Goal: Task Accomplishment & Management: Complete application form

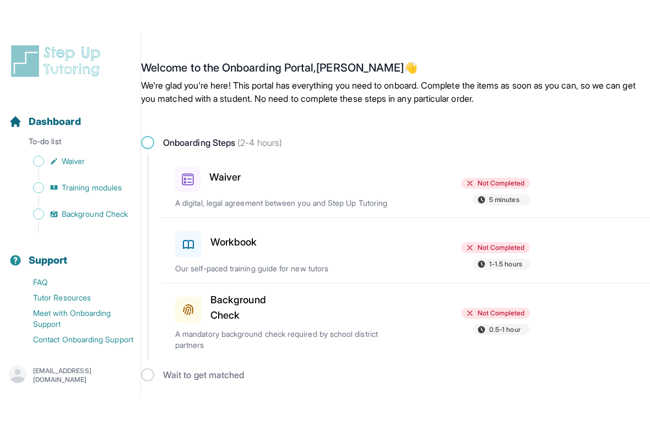
scroll to position [2, 0]
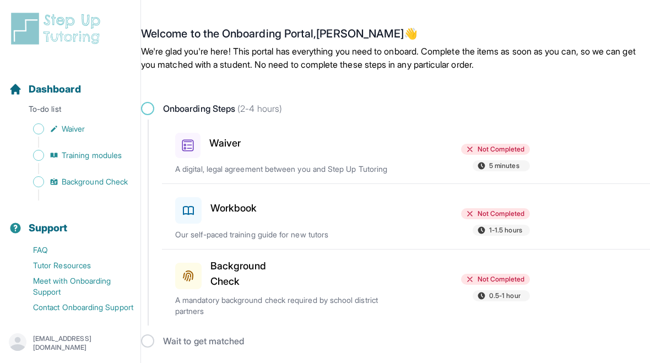
click at [328, 149] on div at bounding box center [352, 143] width 115 height 30
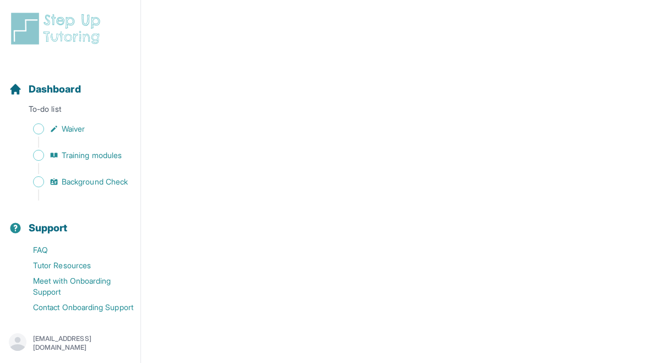
scroll to position [773, 0]
click at [76, 133] on span "Waiver" at bounding box center [73, 128] width 23 height 11
click at [70, 90] on span "Dashboard" at bounding box center [55, 89] width 52 height 15
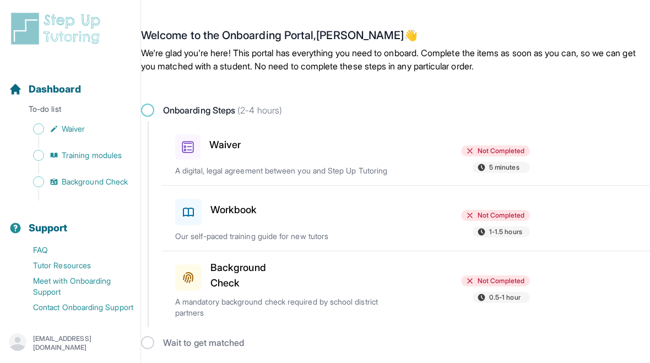
scroll to position [2, 0]
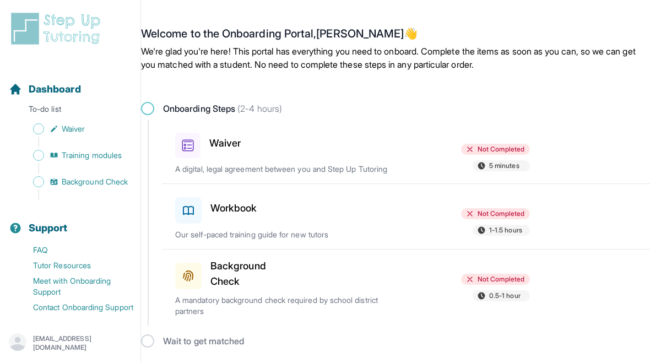
click at [426, 164] on div "Not Completed 5 minutes" at bounding box center [472, 159] width 115 height 30
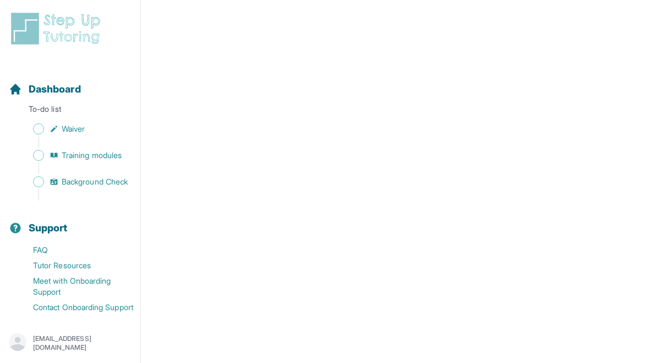
scroll to position [1154, 0]
click at [107, 178] on span "Background Check" at bounding box center [95, 181] width 66 height 11
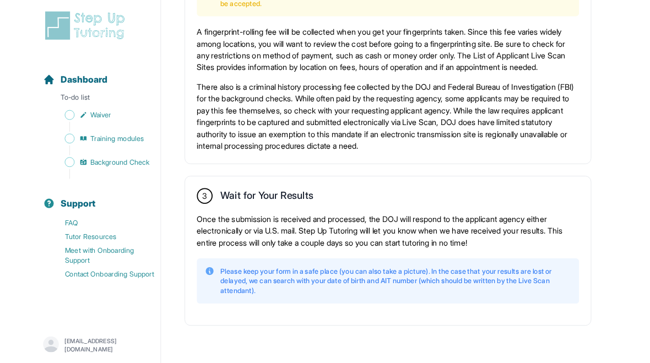
scroll to position [811, 0]
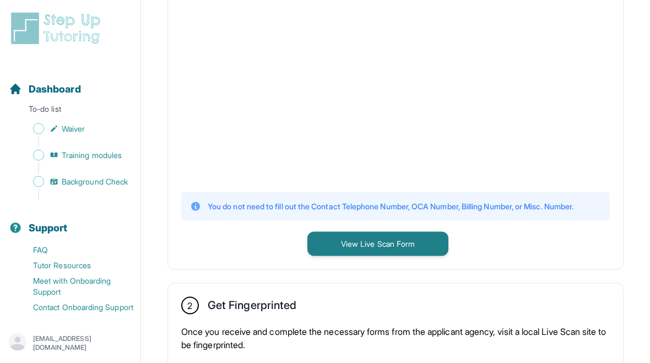
click at [96, 136] on link "Waiver" at bounding box center [75, 128] width 132 height 15
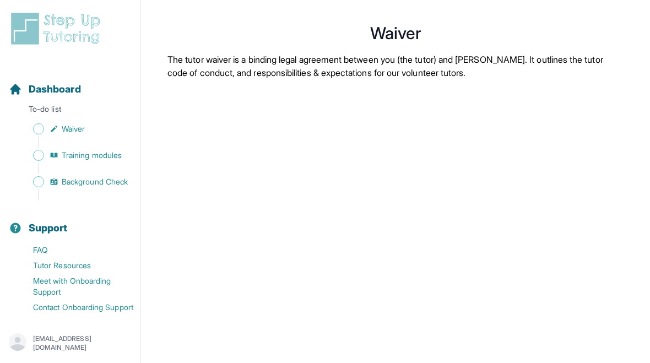
click at [59, 83] on span "Dashboard" at bounding box center [55, 89] width 52 height 15
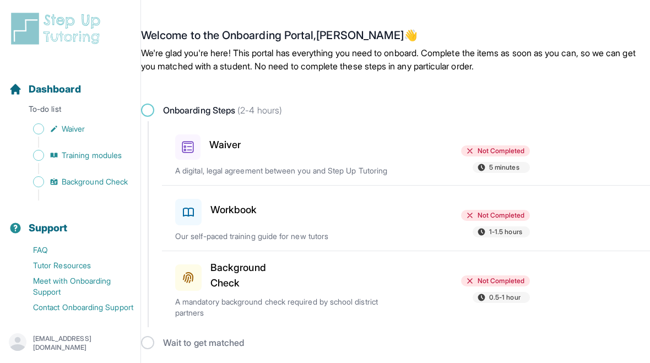
scroll to position [2, 0]
